Goal: Navigation & Orientation: Find specific page/section

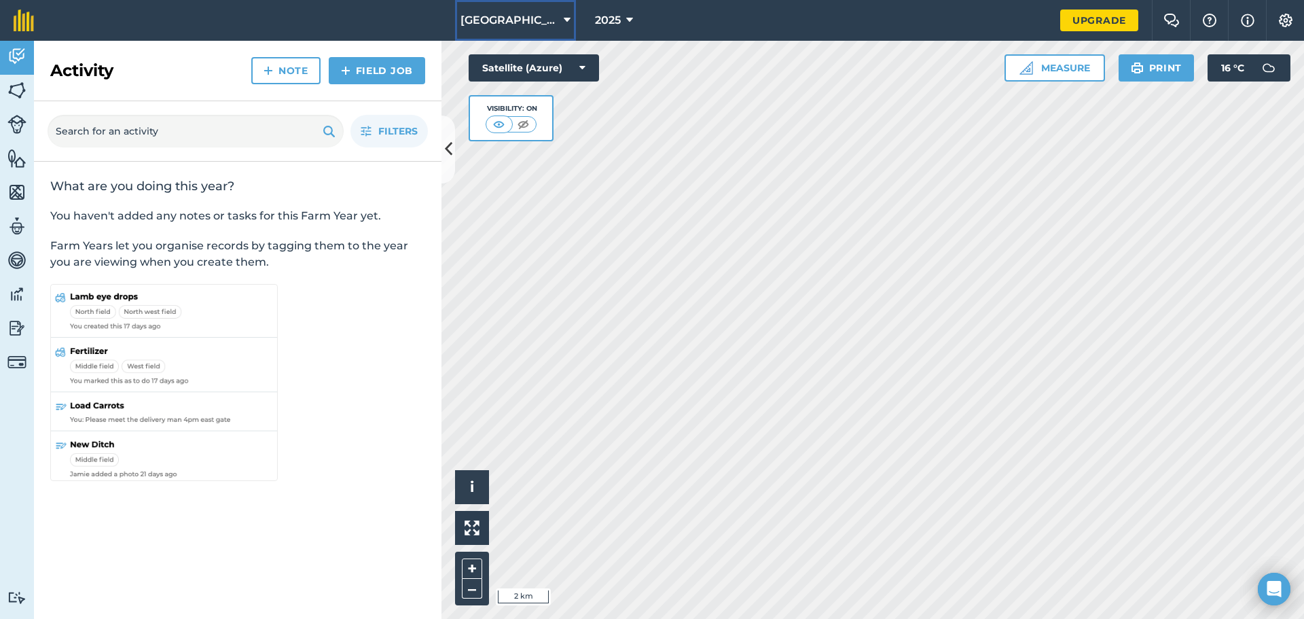
click at [541, 18] on span "[GEOGRAPHIC_DATA]" at bounding box center [510, 20] width 98 height 16
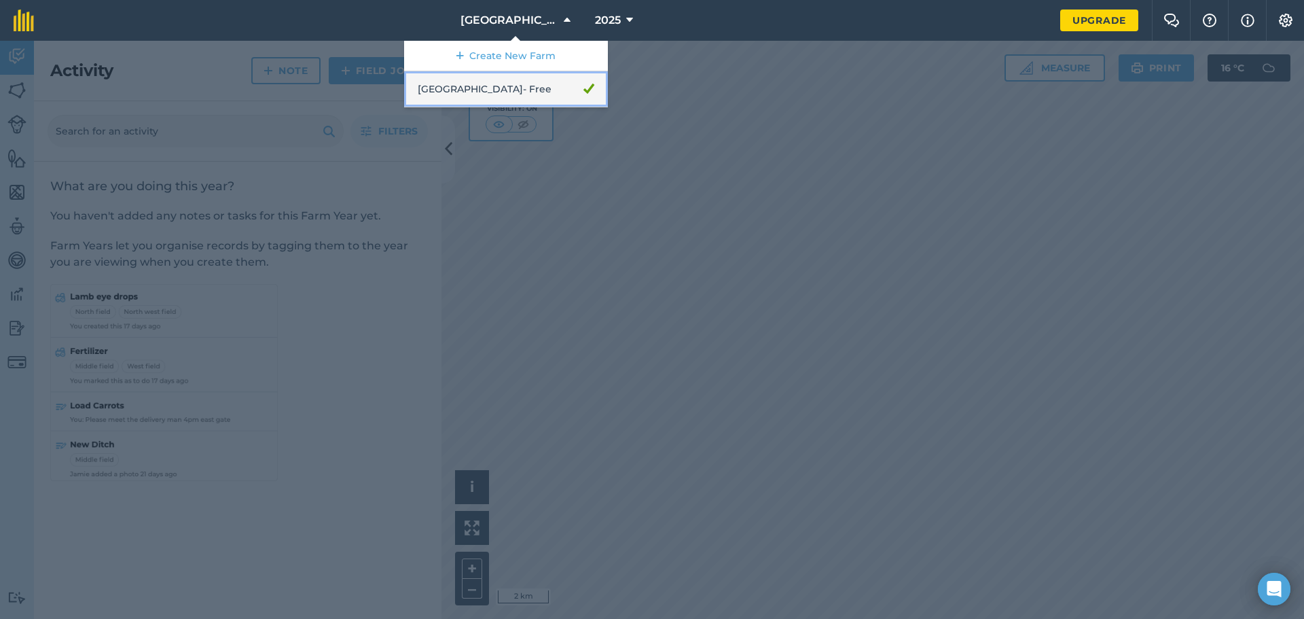
click at [518, 75] on link "Providence - Free" at bounding box center [506, 89] width 204 height 36
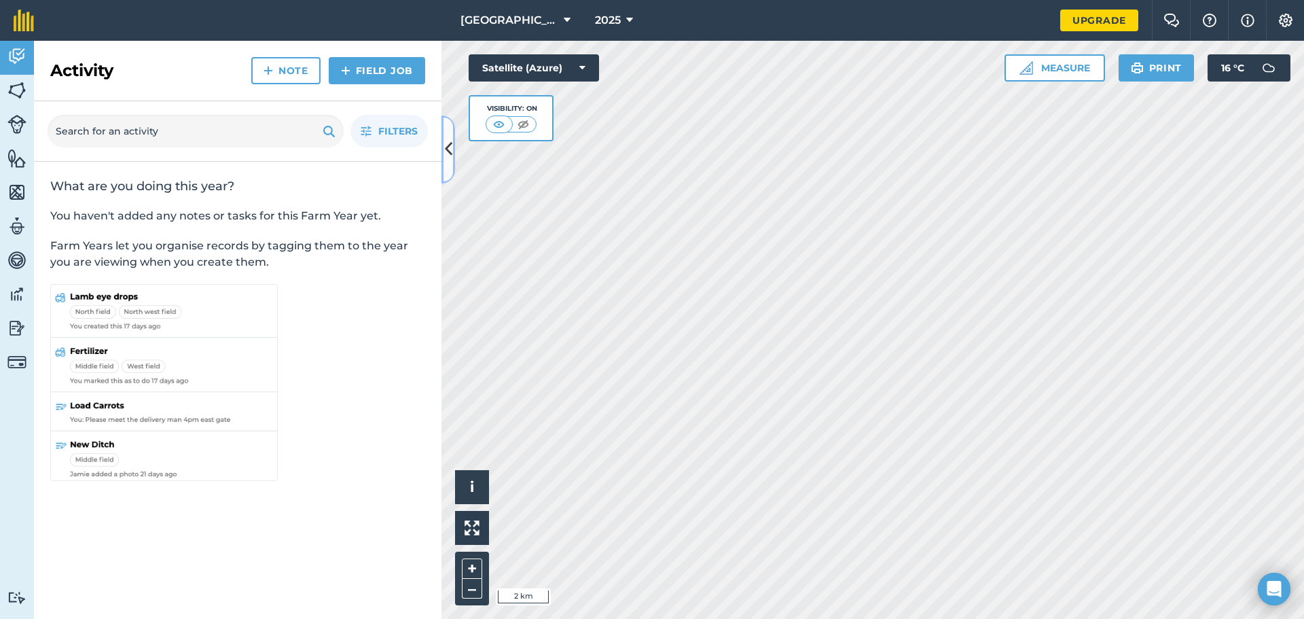
click at [448, 143] on icon at bounding box center [448, 149] width 7 height 24
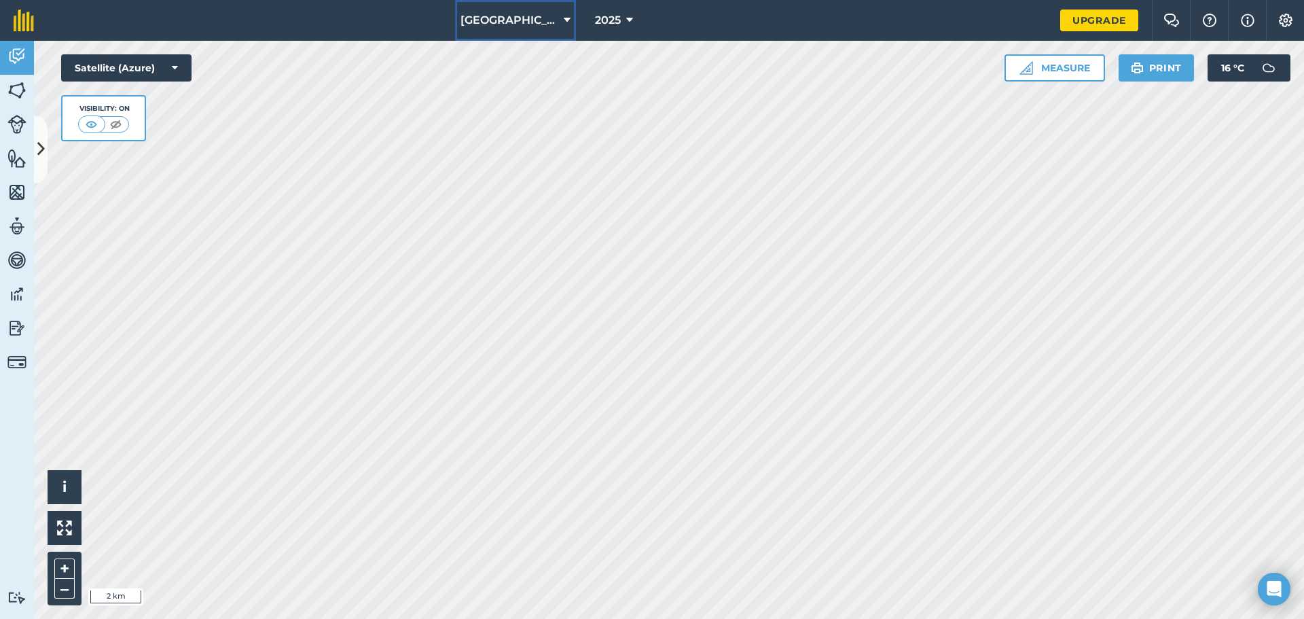
click at [564, 18] on icon at bounding box center [567, 20] width 7 height 16
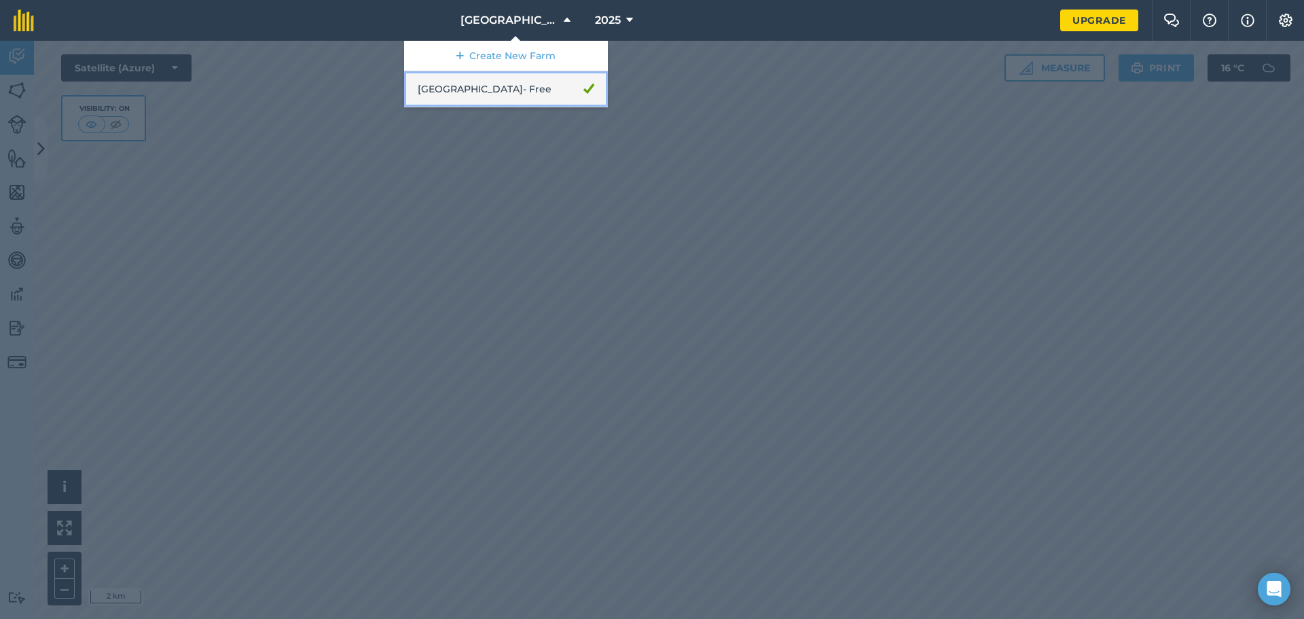
click at [522, 77] on link "Providence - Free" at bounding box center [506, 89] width 204 height 36
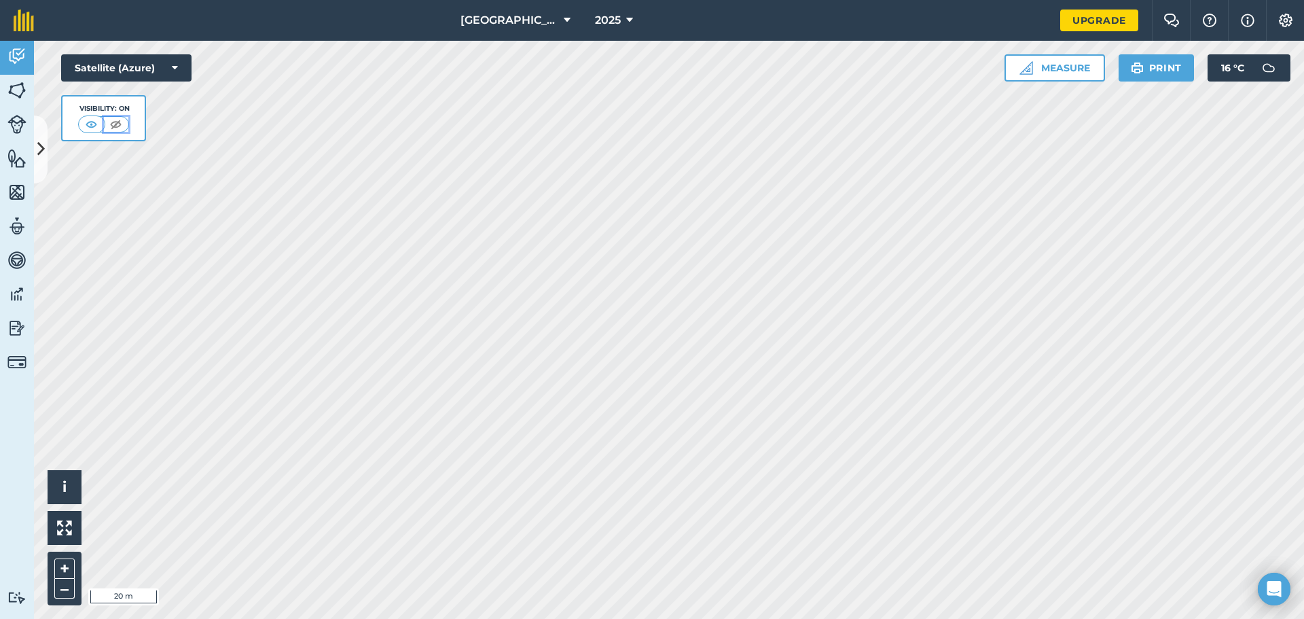
click at [118, 118] on img at bounding box center [115, 125] width 17 height 14
click at [100, 118] on img at bounding box center [92, 125] width 17 height 14
click at [63, 484] on span "i" at bounding box center [65, 486] width 4 height 17
click at [63, 484] on span "›" at bounding box center [65, 487] width 5 height 17
click at [1180, 17] on img at bounding box center [1172, 21] width 16 height 14
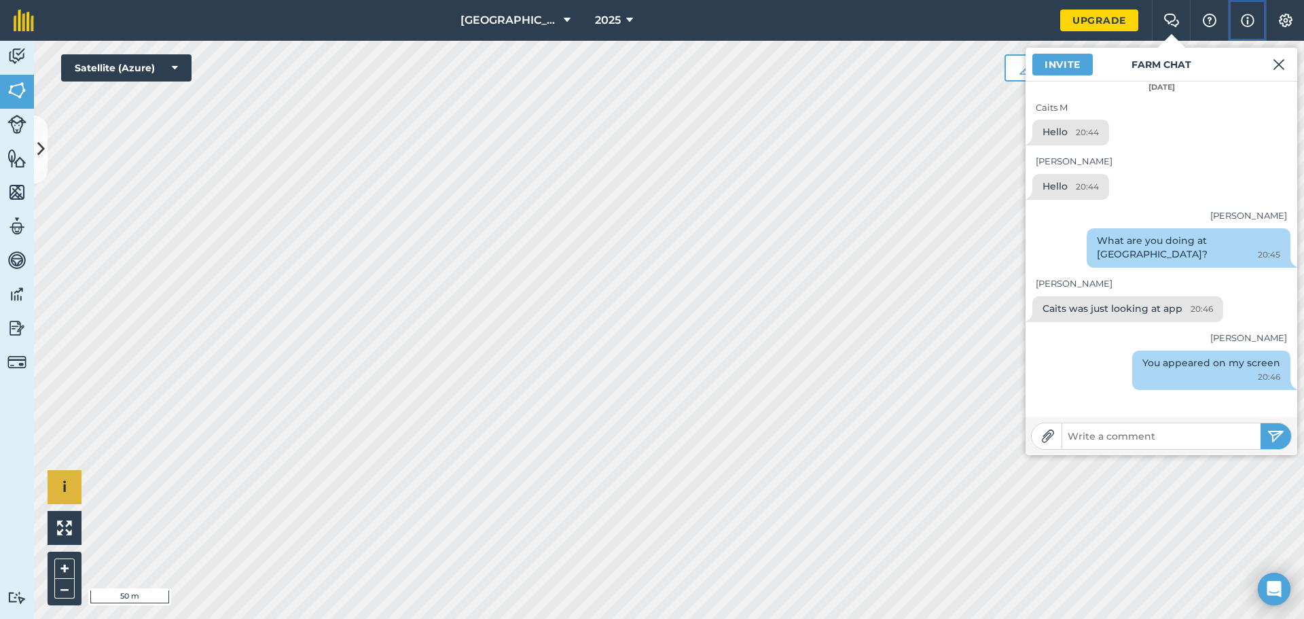
click at [1255, 20] on img at bounding box center [1248, 20] width 14 height 16
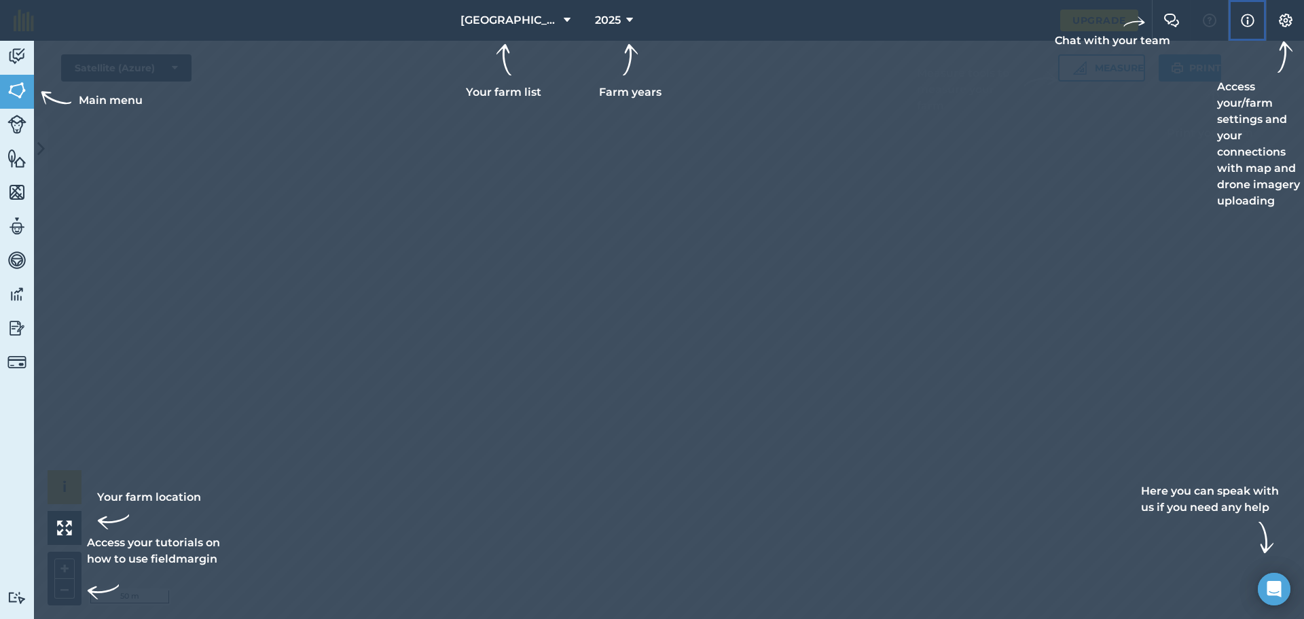
click at [1255, 20] on img at bounding box center [1248, 20] width 14 height 16
click at [967, 257] on div at bounding box center [652, 309] width 1304 height 619
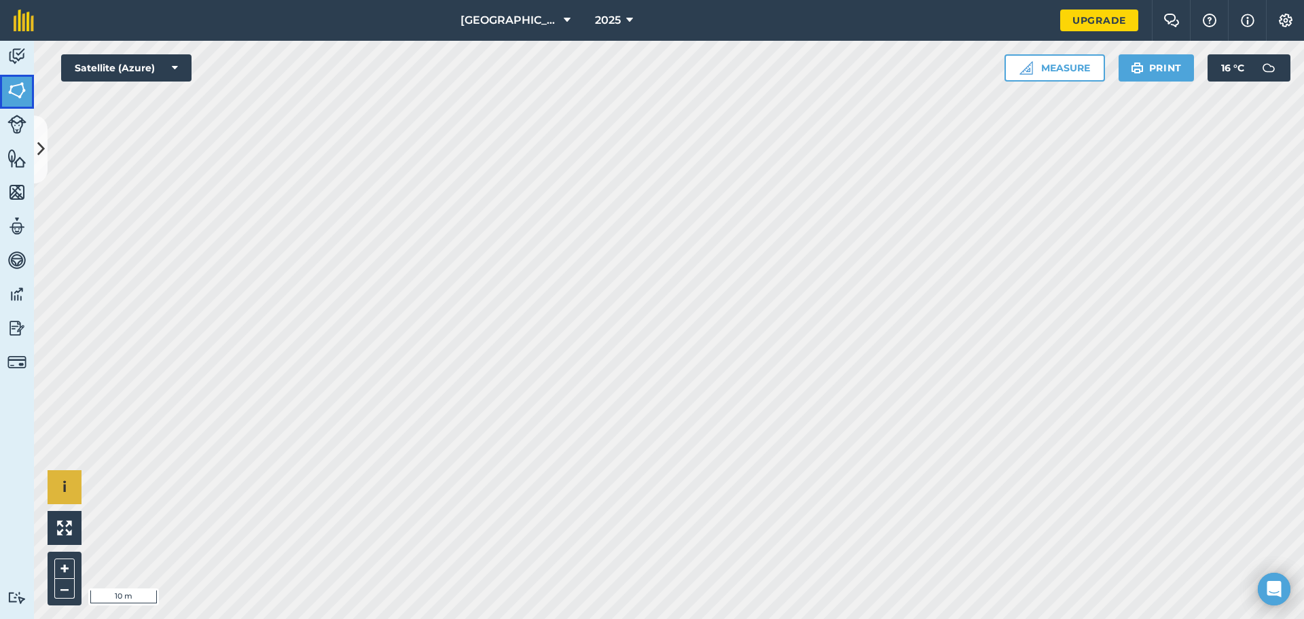
click at [18, 84] on img at bounding box center [16, 90] width 19 height 20
click at [20, 47] on img at bounding box center [16, 56] width 19 height 20
click at [19, 118] on img at bounding box center [16, 124] width 19 height 19
click at [16, 153] on img at bounding box center [16, 158] width 19 height 20
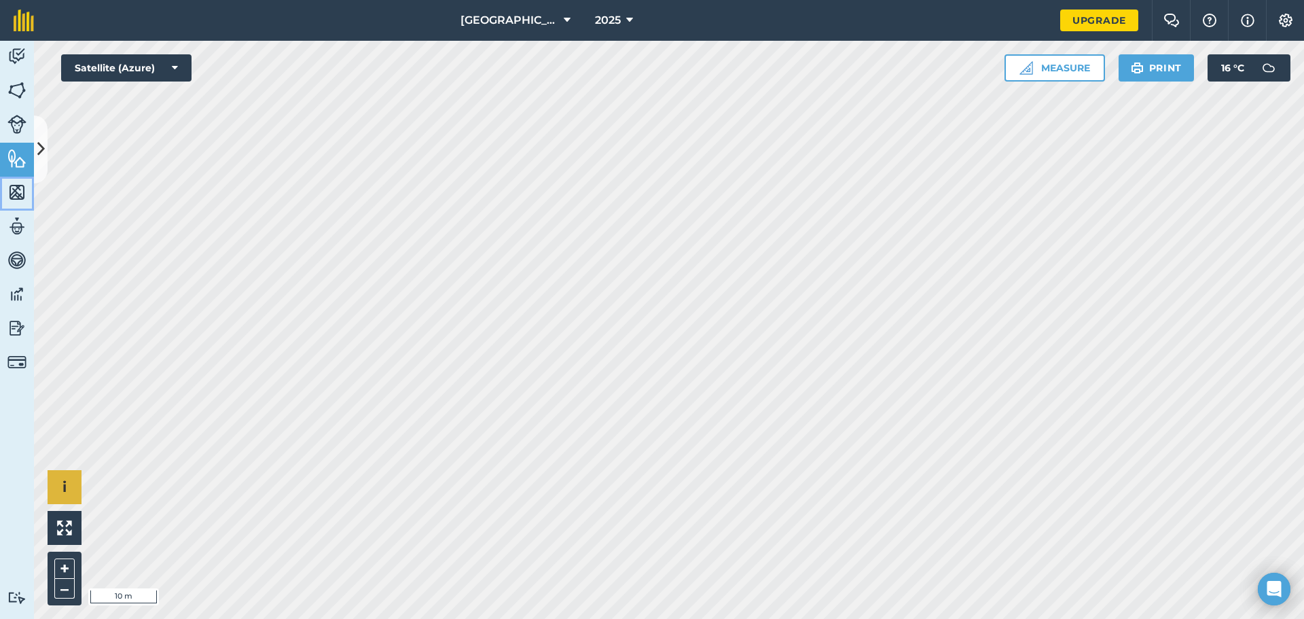
click at [19, 182] on img at bounding box center [16, 192] width 19 height 20
click at [17, 221] on img at bounding box center [16, 226] width 19 height 20
click at [20, 251] on img at bounding box center [16, 260] width 19 height 20
click at [18, 286] on img at bounding box center [16, 294] width 19 height 20
click at [20, 318] on img at bounding box center [16, 328] width 19 height 20
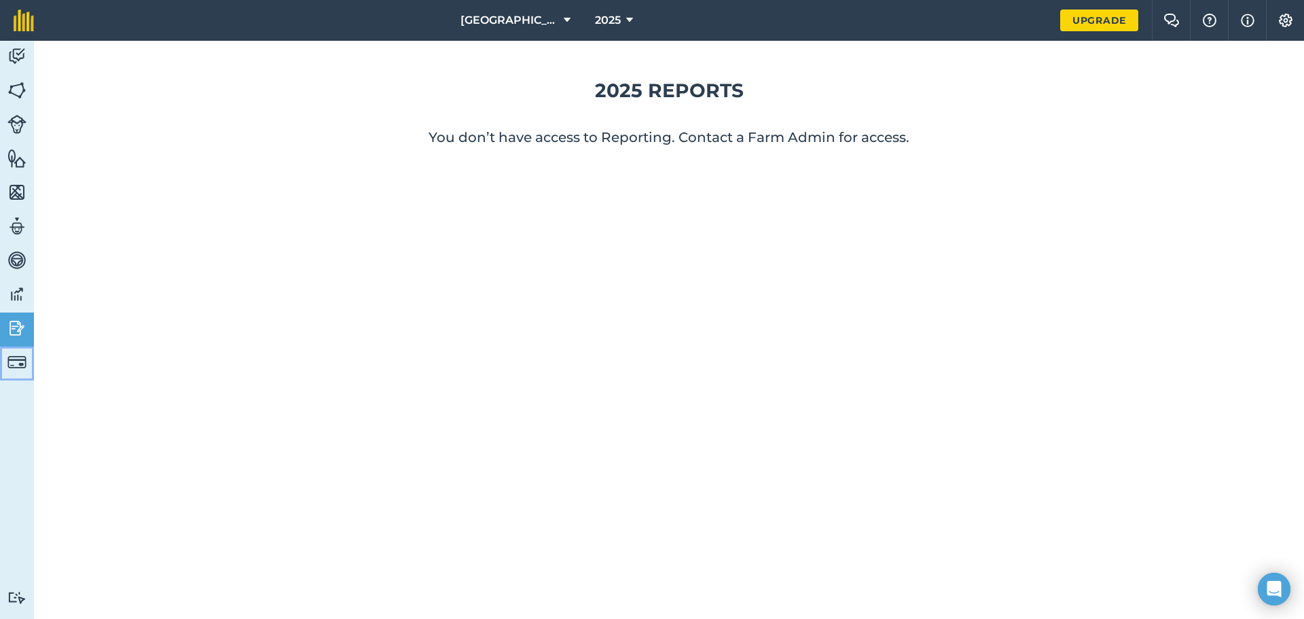
click at [17, 353] on img at bounding box center [16, 362] width 19 height 19
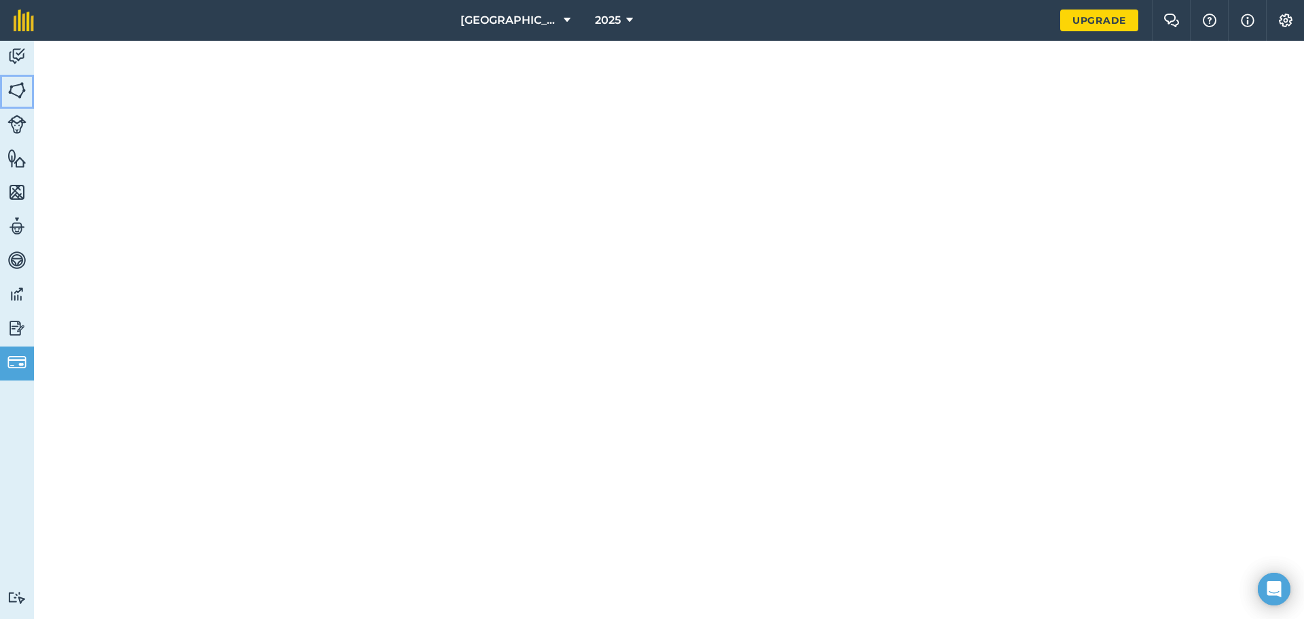
click at [18, 81] on img at bounding box center [16, 90] width 19 height 20
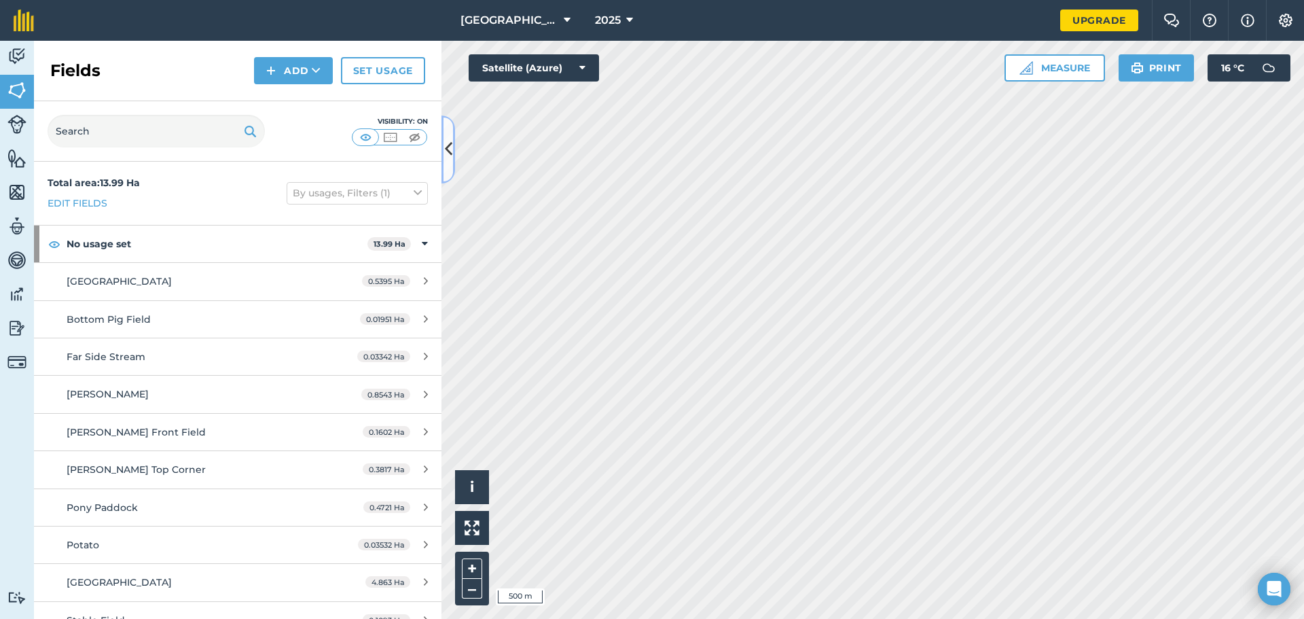
click at [450, 151] on icon at bounding box center [448, 149] width 7 height 24
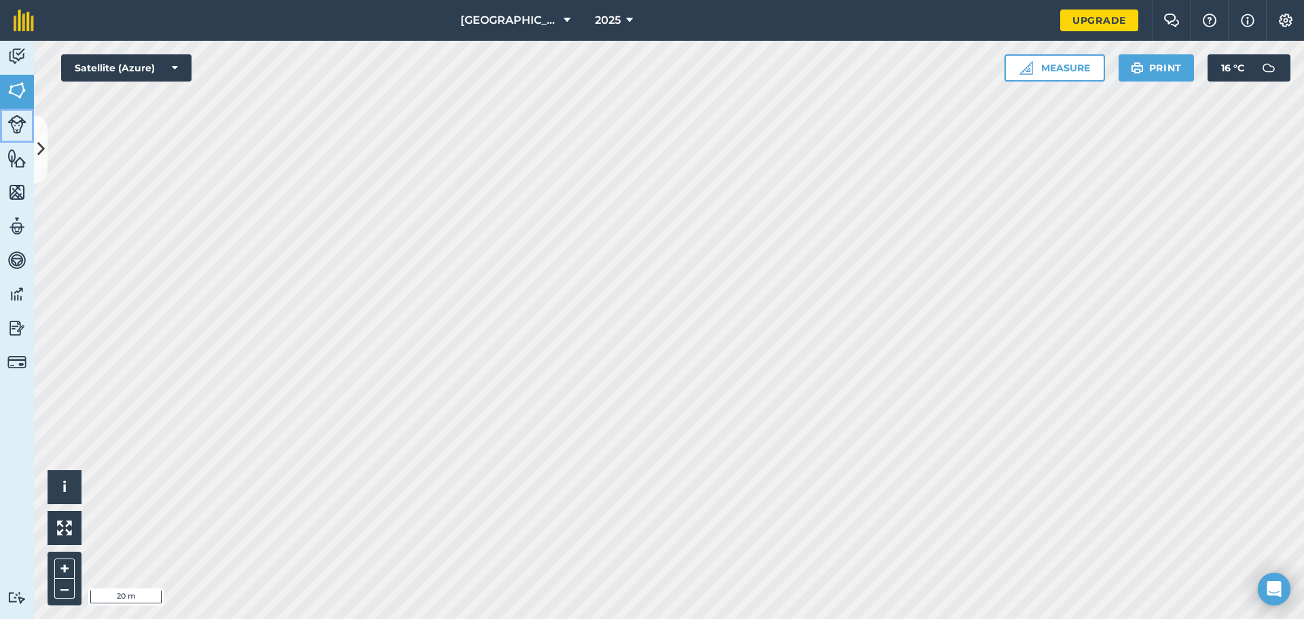
click at [16, 118] on img at bounding box center [16, 124] width 19 height 19
click at [12, 152] on img at bounding box center [16, 158] width 19 height 20
click at [17, 185] on img at bounding box center [16, 192] width 19 height 20
click at [20, 47] on img at bounding box center [16, 56] width 19 height 20
click at [121, 118] on img at bounding box center [115, 125] width 17 height 14
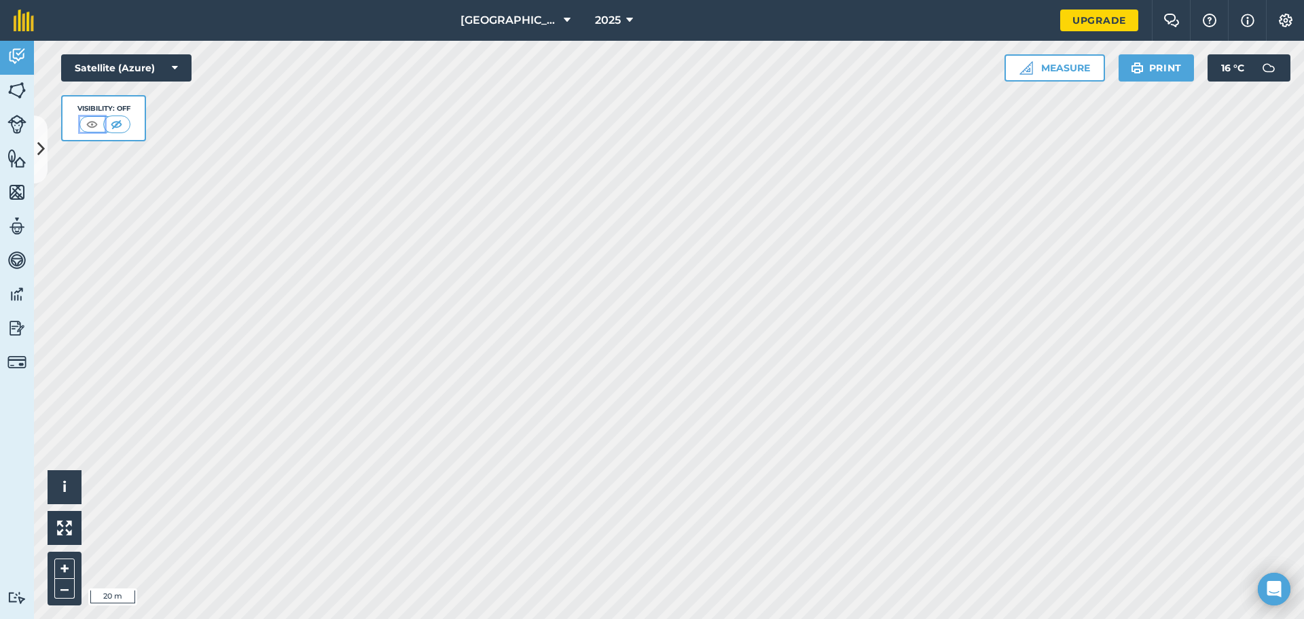
click at [97, 118] on img at bounding box center [92, 125] width 17 height 14
click at [97, 118] on img at bounding box center [91, 125] width 17 height 14
click at [120, 119] on img at bounding box center [115, 125] width 17 height 14
click at [1177, 56] on button "Print" at bounding box center [1157, 67] width 76 height 27
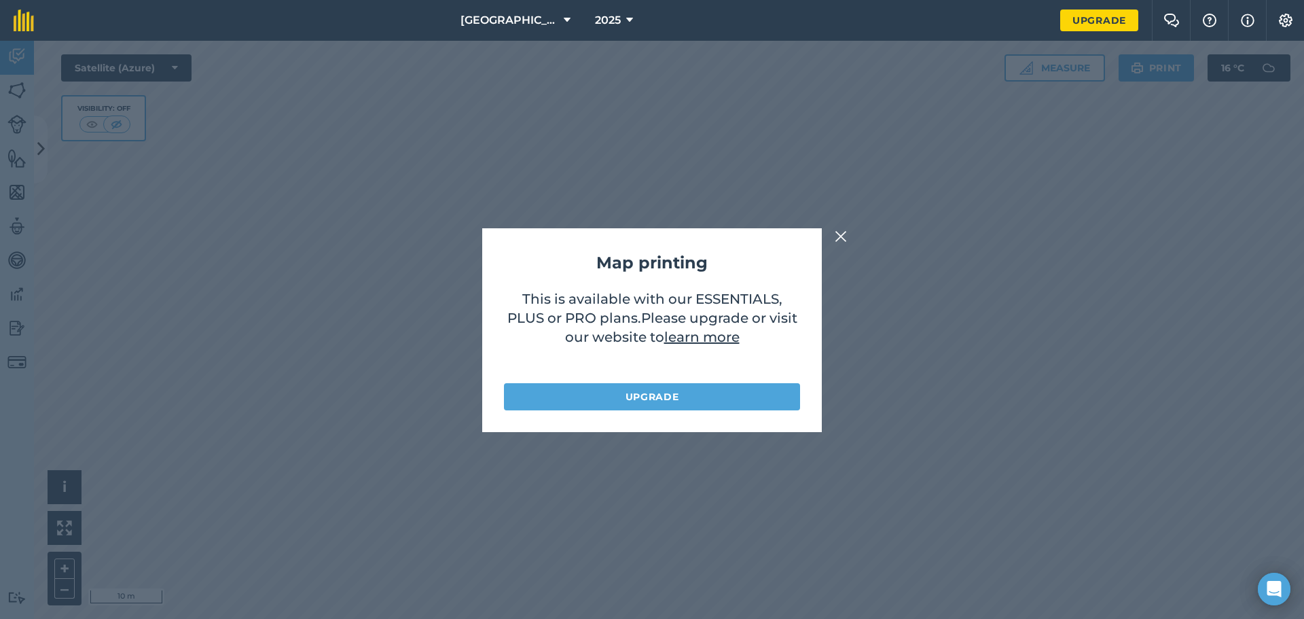
click at [838, 238] on img at bounding box center [841, 236] width 12 height 16
